Goal: Task Accomplishment & Management: Manage account settings

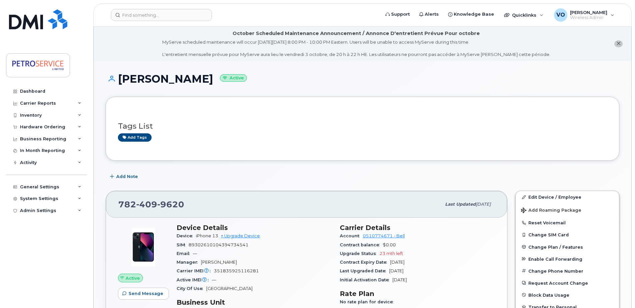
scroll to position [33, 0]
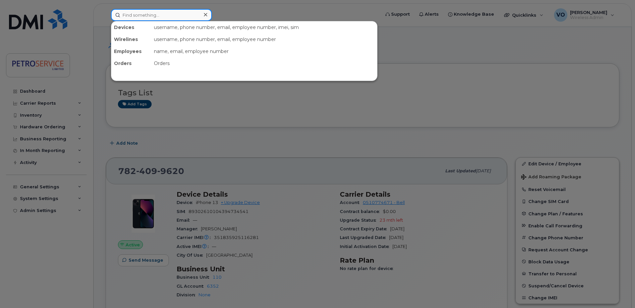
click at [125, 20] on input at bounding box center [161, 15] width 101 height 12
paste input "506-343-5812"
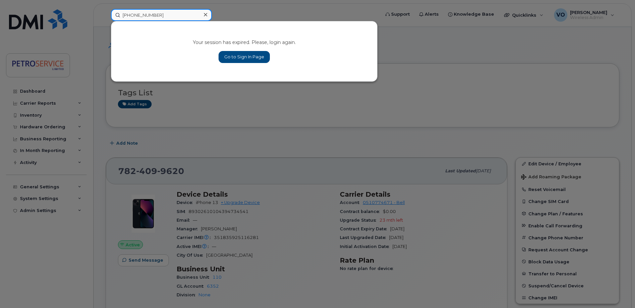
type input "506-343-5812"
click at [206, 14] on icon at bounding box center [205, 14] width 3 height 5
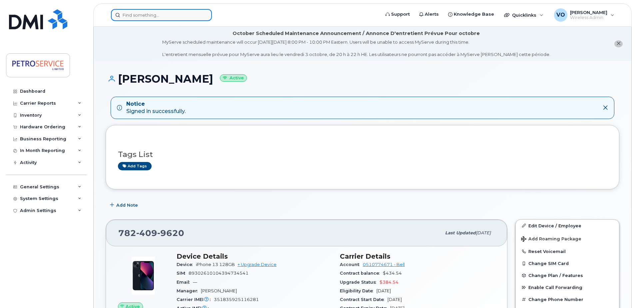
click at [125, 19] on input at bounding box center [161, 15] width 101 height 12
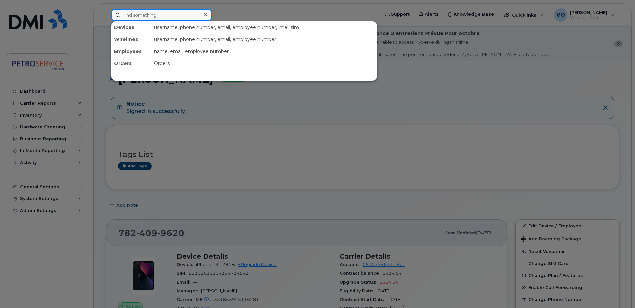
paste input "506-343-5812"
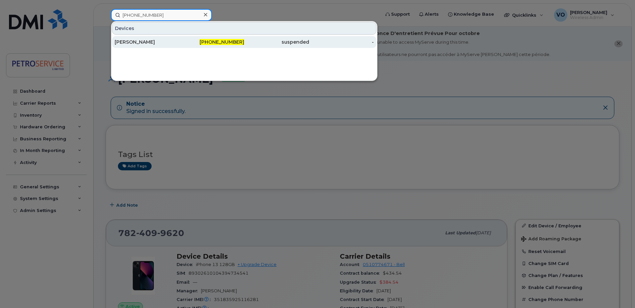
type input "506-343-5812"
click at [176, 46] on div "Andrew Creaghan" at bounding box center [147, 42] width 65 height 12
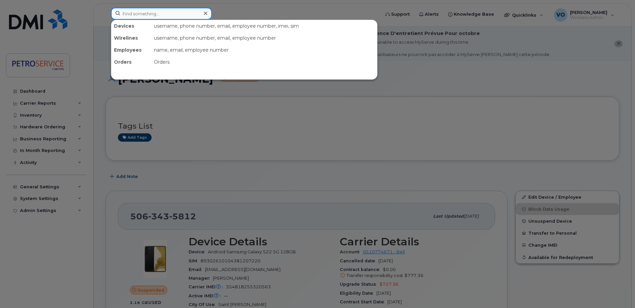
click at [139, 15] on input at bounding box center [161, 14] width 101 height 12
paste input "306-529-5350"
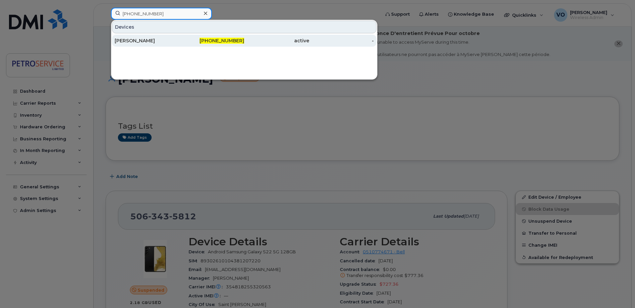
type input "306-529-5350"
click at [185, 37] on div "306-529-5350" at bounding box center [212, 41] width 65 height 12
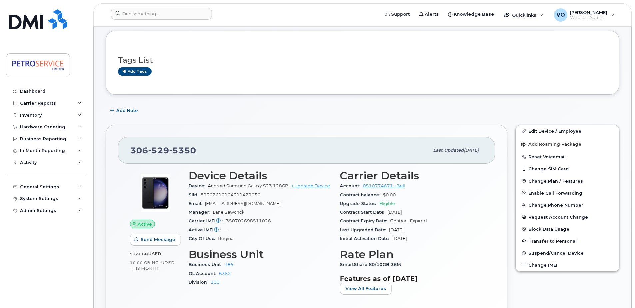
scroll to position [67, 0]
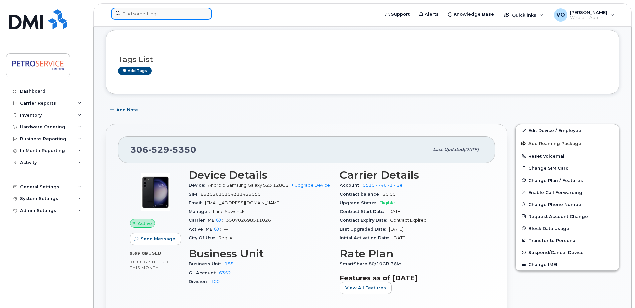
click at [137, 14] on input at bounding box center [161, 14] width 101 height 12
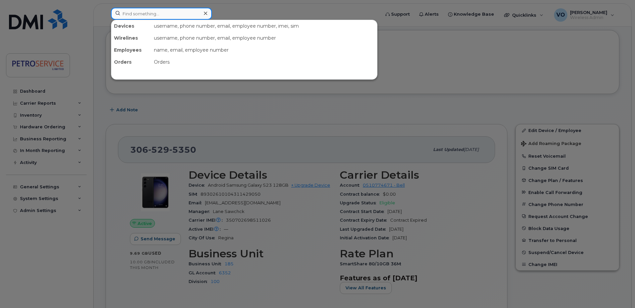
paste input "[PHONE_NUMBER]"
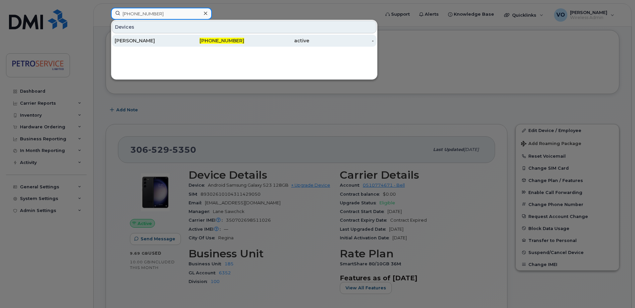
type input "782-409-9620"
click at [159, 41] on div "[PERSON_NAME]" at bounding box center [147, 40] width 65 height 7
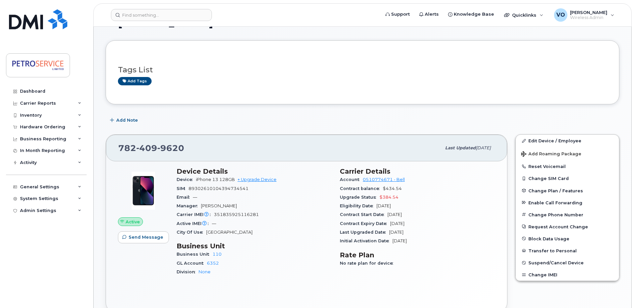
scroll to position [67, 0]
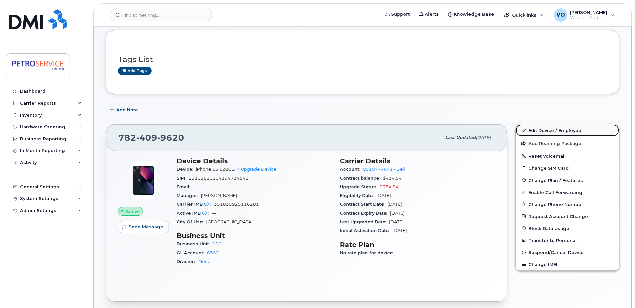
click at [550, 130] on link "Edit Device / Employee" at bounding box center [567, 130] width 103 height 12
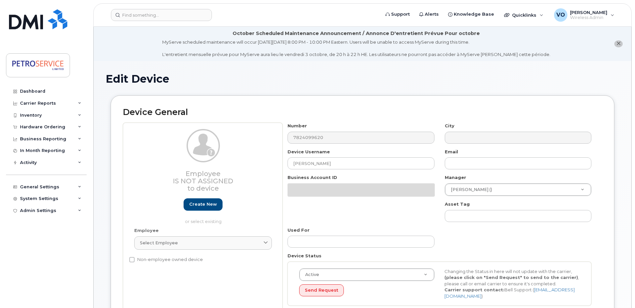
select select "4468792"
select select "4468800"
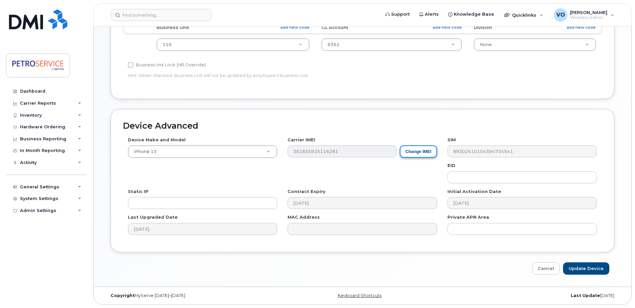
click at [421, 155] on button "Change IMEI" at bounding box center [418, 151] width 37 height 12
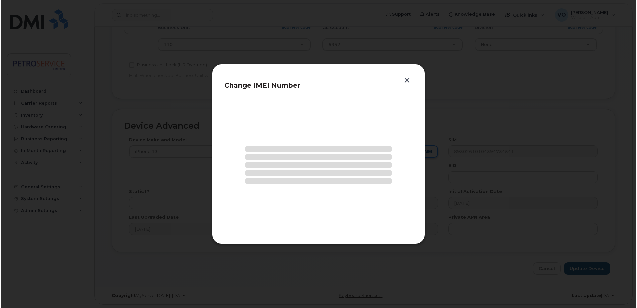
scroll to position [310, 0]
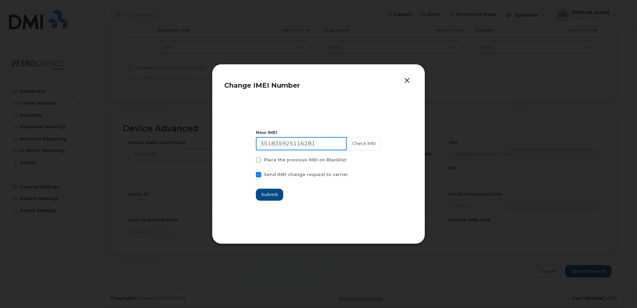
drag, startPoint x: 331, startPoint y: 144, endPoint x: 191, endPoint y: 142, distance: 140.1
click at [191, 142] on div "Change IMEI Number New IMEI 351835925116281 Check IMEI Place the previous IMEI …" at bounding box center [318, 154] width 637 height 308
paste input "4216331170864"
type input "354216331170864"
click at [366, 145] on button "Check IMEI" at bounding box center [363, 143] width 35 height 13
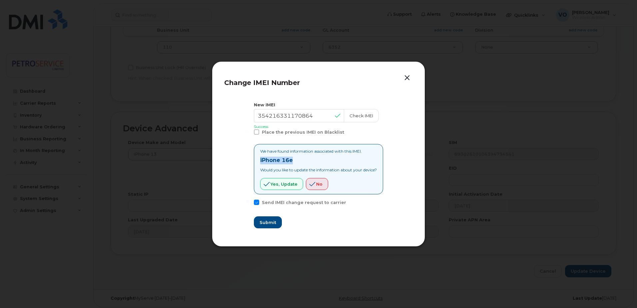
drag, startPoint x: 303, startPoint y: 161, endPoint x: 254, endPoint y: 159, distance: 49.7
click at [254, 159] on div "We have found information associated with this IMEI. iPhone 16e Would you like …" at bounding box center [318, 169] width 129 height 50
copy strong "iPhone 16e"
click at [279, 189] on button "Yes, update" at bounding box center [281, 184] width 43 height 12
click at [267, 221] on span "Submit" at bounding box center [267, 222] width 17 height 6
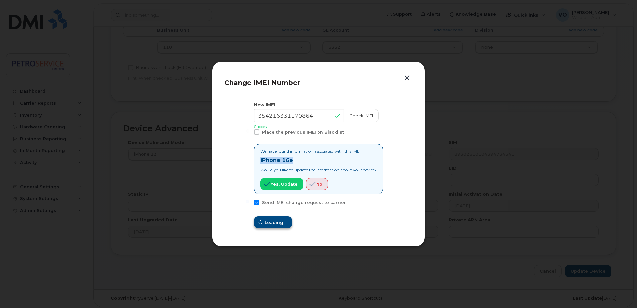
type input "354216331170864"
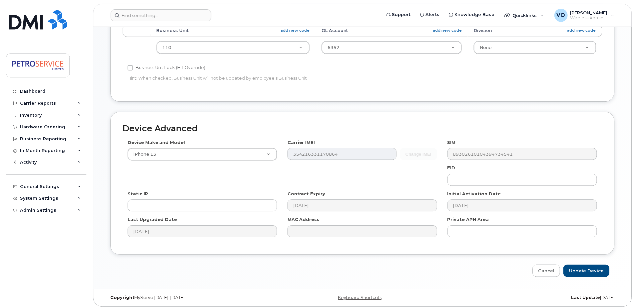
scroll to position [313, 0]
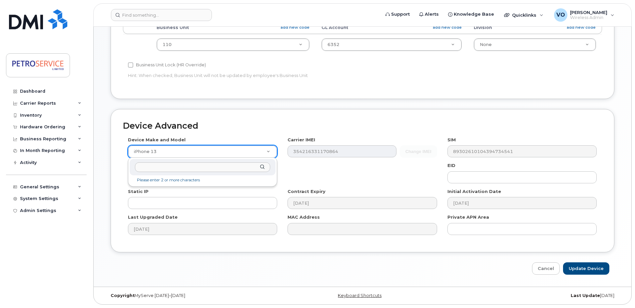
click at [189, 170] on input "text" at bounding box center [202, 167] width 135 height 10
type input "iPhone 16e"
click at [131, 182] on ul "iPhone 16e" at bounding box center [202, 183] width 145 height 12
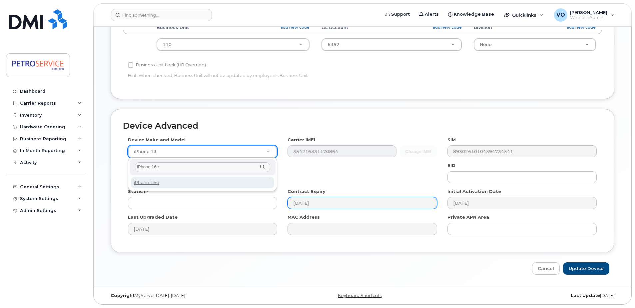
select select "3304"
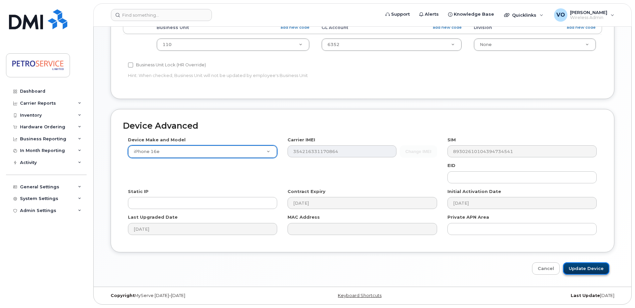
click at [582, 268] on input "Update Device" at bounding box center [586, 268] width 46 height 12
type input "Saving..."
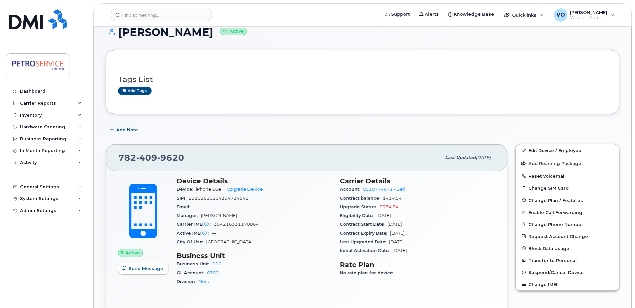
scroll to position [67, 0]
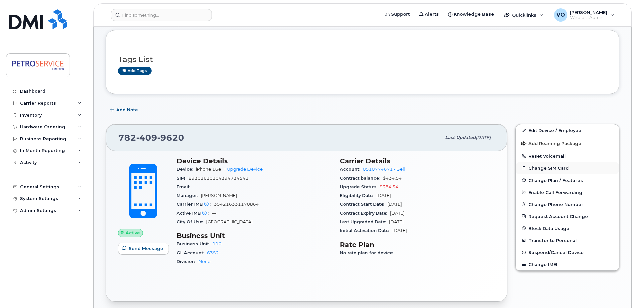
click at [551, 169] on button "Change SIM Card" at bounding box center [567, 168] width 103 height 12
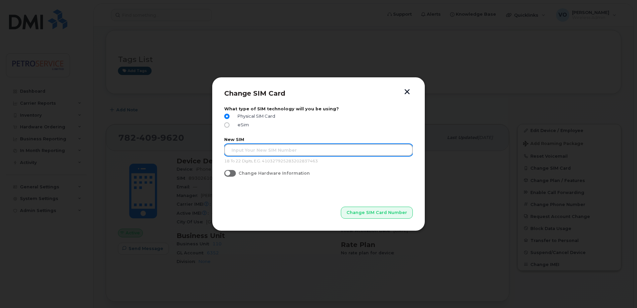
click at [281, 149] on input "text" at bounding box center [318, 150] width 189 height 12
paste input "89302610207414129152"
type input "89302610207414129152"
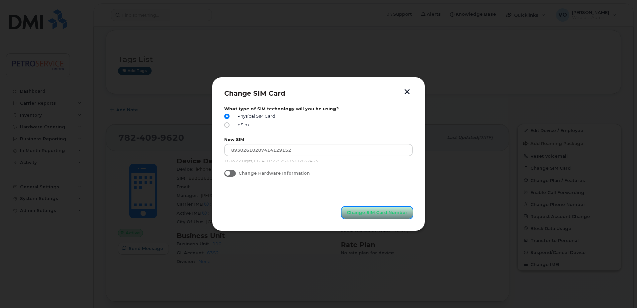
click at [389, 217] on button "Change SIM Card Number" at bounding box center [377, 213] width 71 height 12
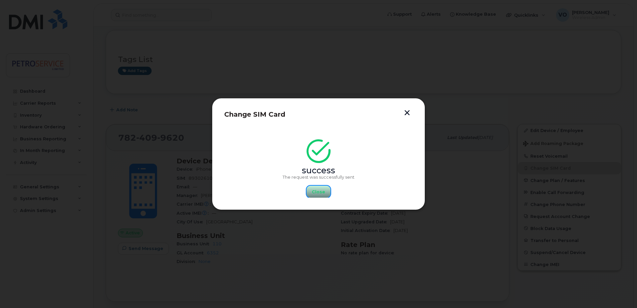
click at [317, 190] on span "Close" at bounding box center [318, 192] width 13 height 6
